Goal: Task Accomplishment & Management: Manage account settings

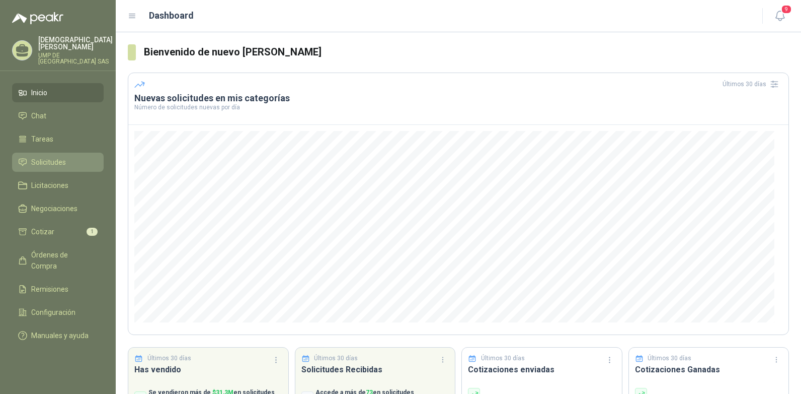
click at [46, 157] on span "Solicitudes" at bounding box center [48, 162] width 35 height 11
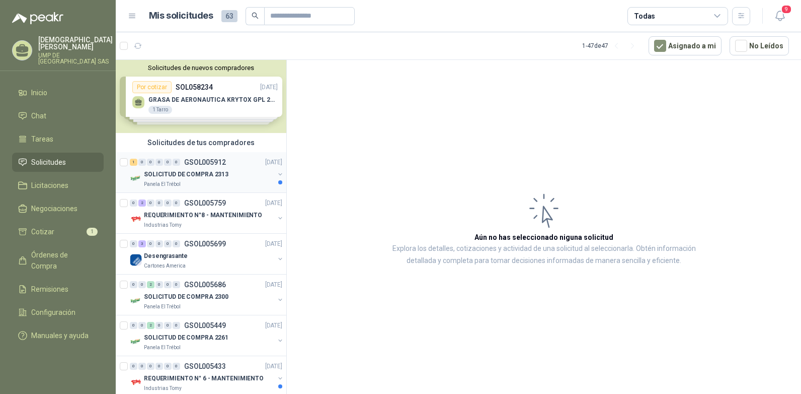
click at [186, 162] on p "GSOL005912" at bounding box center [205, 162] width 42 height 7
click at [196, 173] on p "SOLICITUD DE COMPRA 2313" at bounding box center [186, 175] width 85 height 10
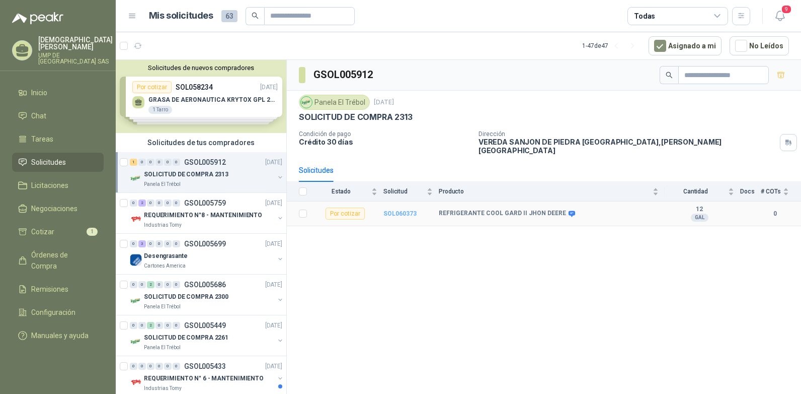
click at [403, 210] on b "SOL060373" at bounding box center [400, 213] width 33 height 7
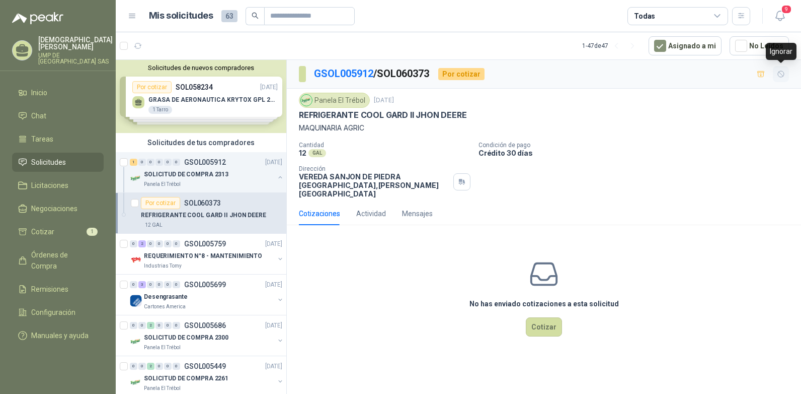
click at [782, 72] on icon "button" at bounding box center [781, 74] width 9 height 9
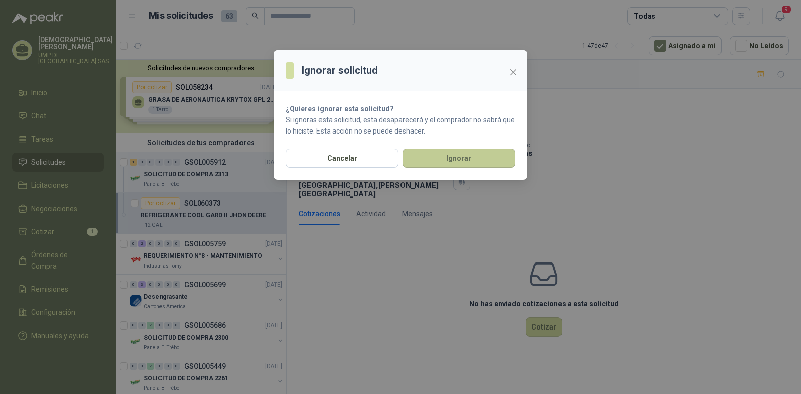
click at [462, 163] on button "Ignorar" at bounding box center [459, 157] width 113 height 19
